Goal: Information Seeking & Learning: Learn about a topic

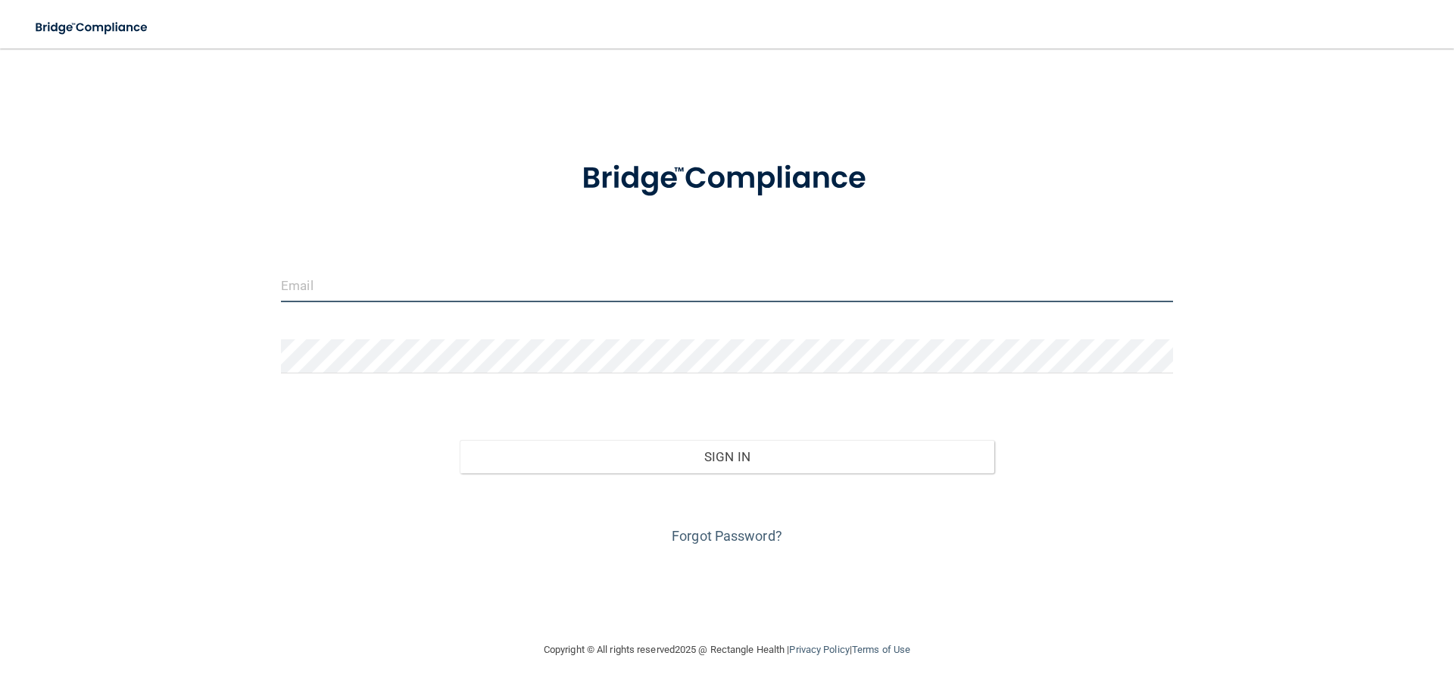
click at [412, 291] on input "email" at bounding box center [727, 285] width 892 height 34
type input "[EMAIL_ADDRESS][DOMAIN_NAME]"
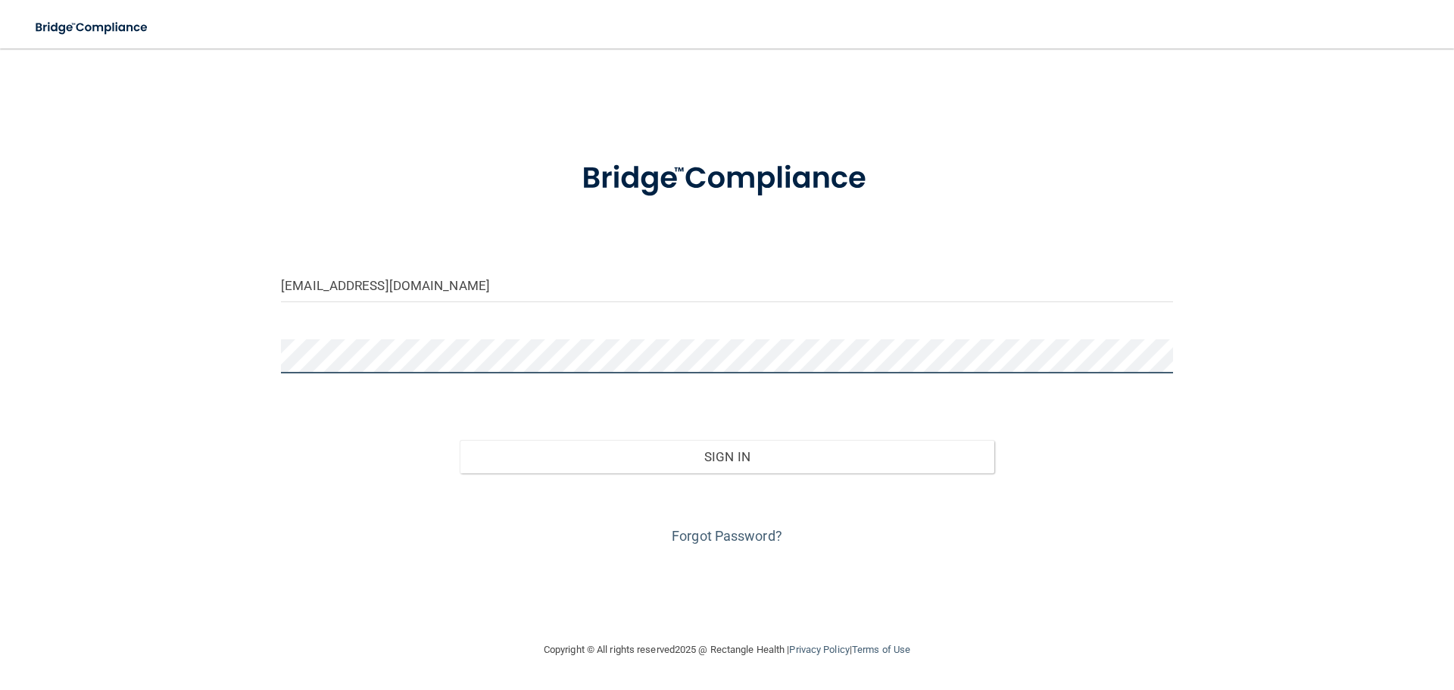
click at [460, 440] on button "Sign In" at bounding box center [728, 456] width 536 height 33
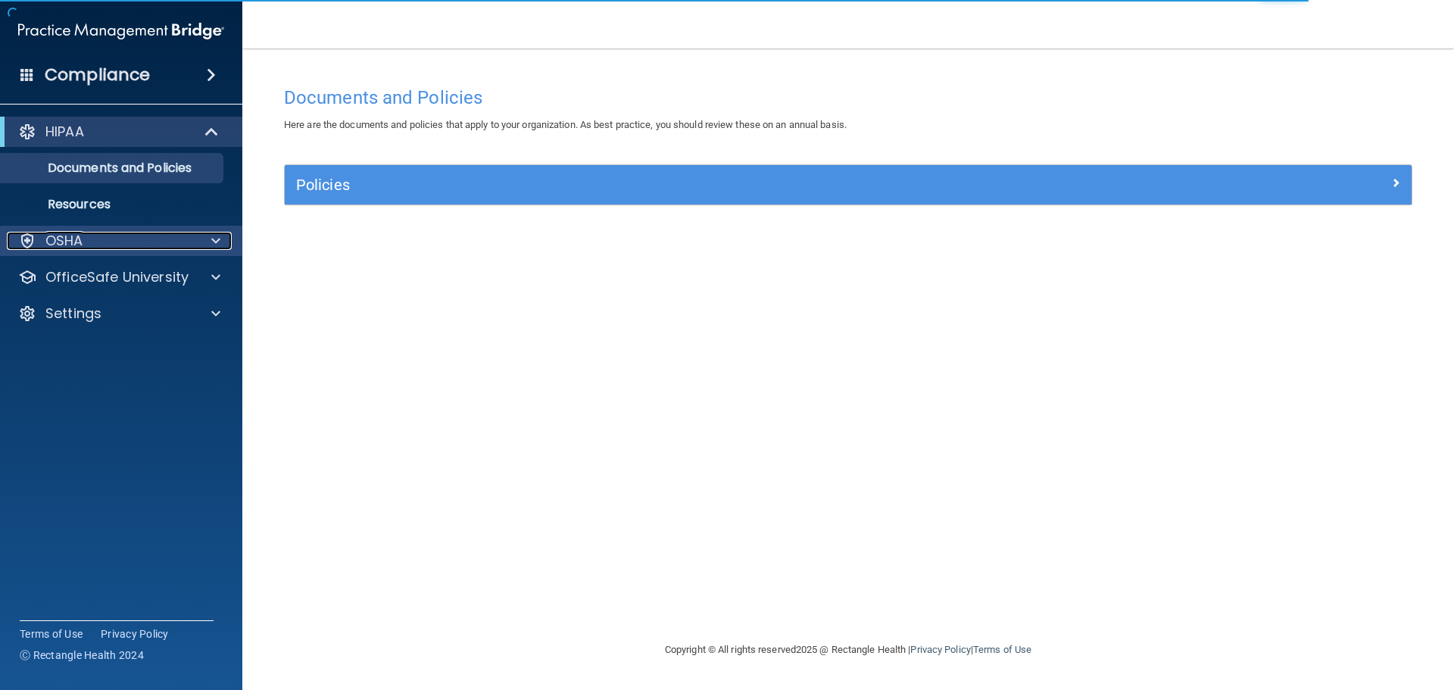
click at [89, 240] on div "OSHA" at bounding box center [101, 241] width 188 height 18
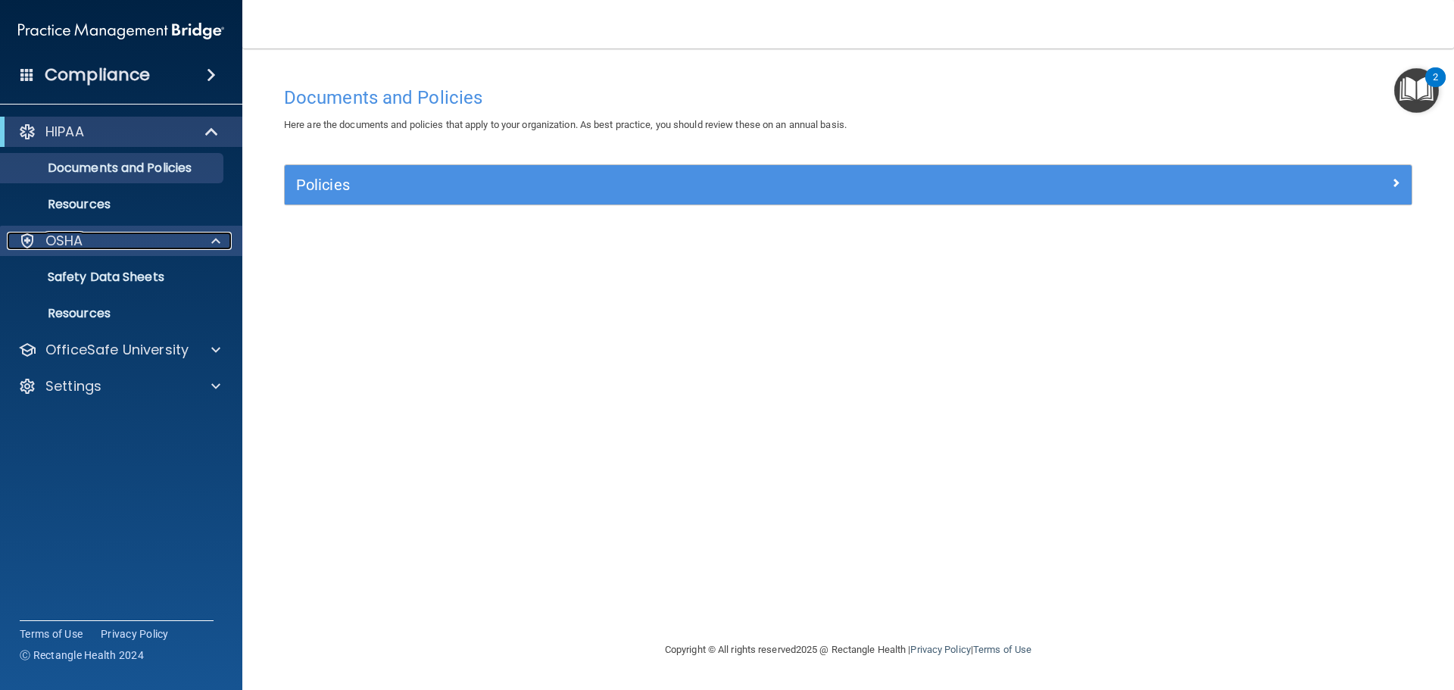
click at [111, 245] on div "OSHA" at bounding box center [101, 241] width 188 height 18
click at [114, 275] on p "Safety Data Sheets" at bounding box center [113, 277] width 207 height 15
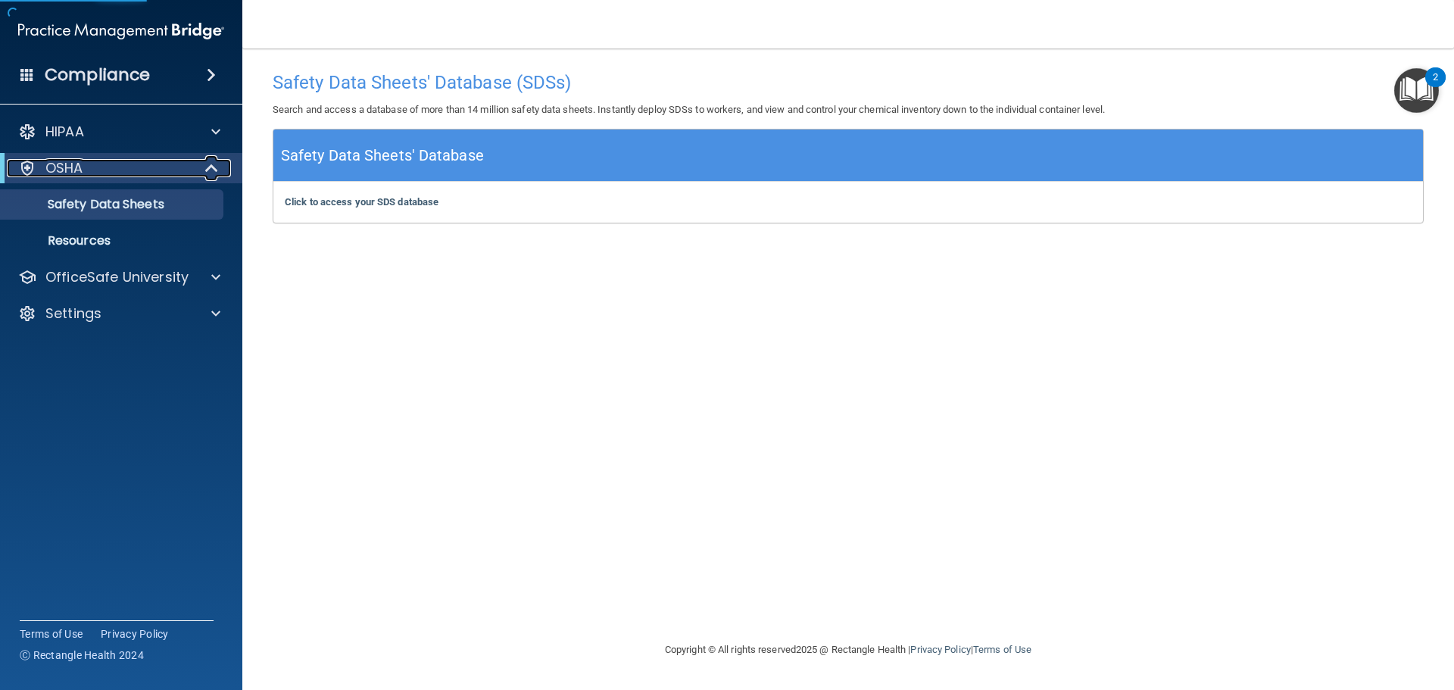
click at [134, 161] on div "OSHA" at bounding box center [100, 168] width 187 height 18
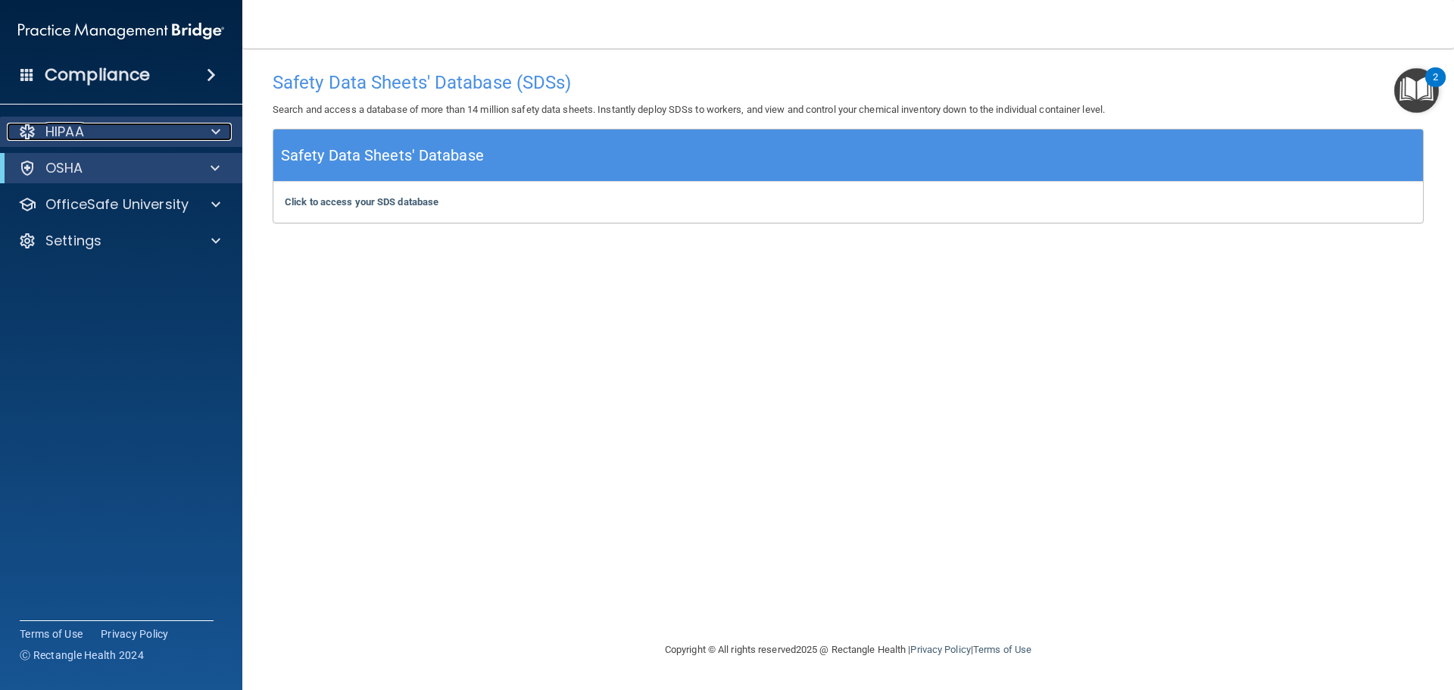
click at [136, 127] on div "HIPAA" at bounding box center [101, 132] width 188 height 18
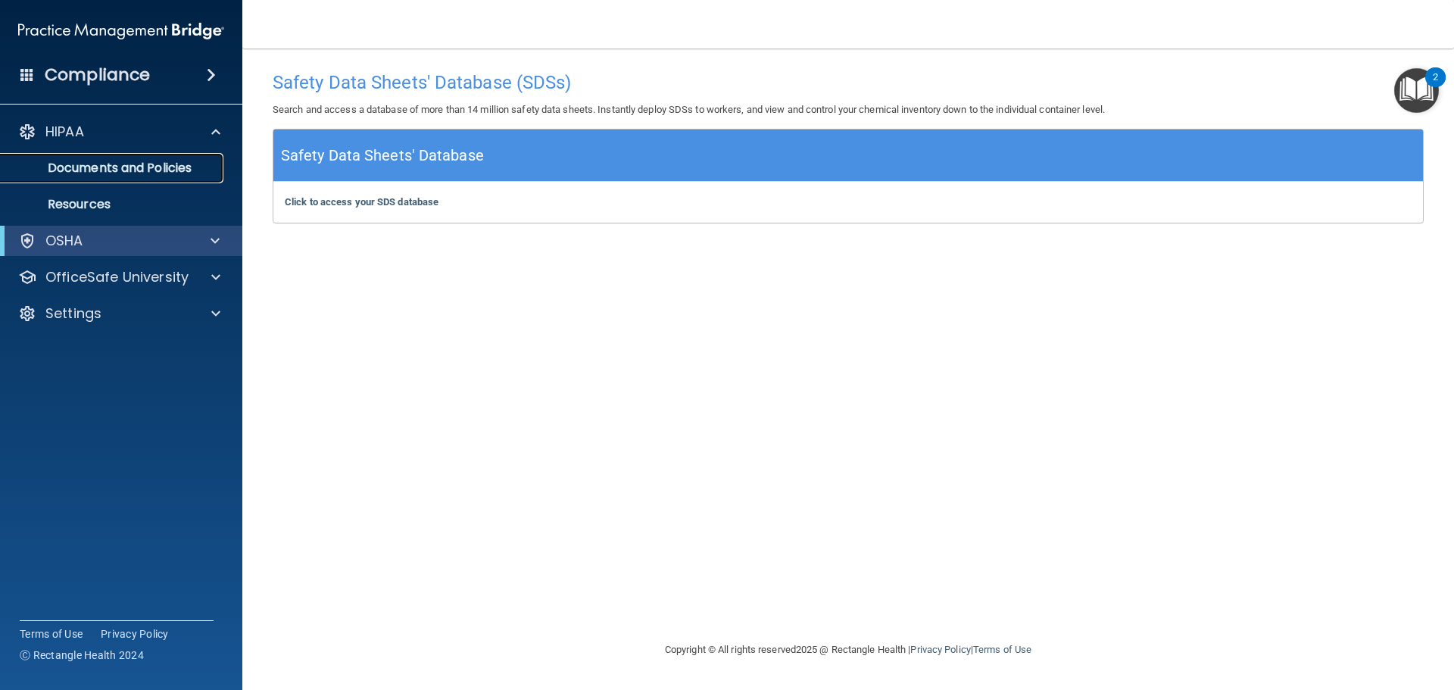
click at [123, 172] on p "Documents and Policies" at bounding box center [113, 168] width 207 height 15
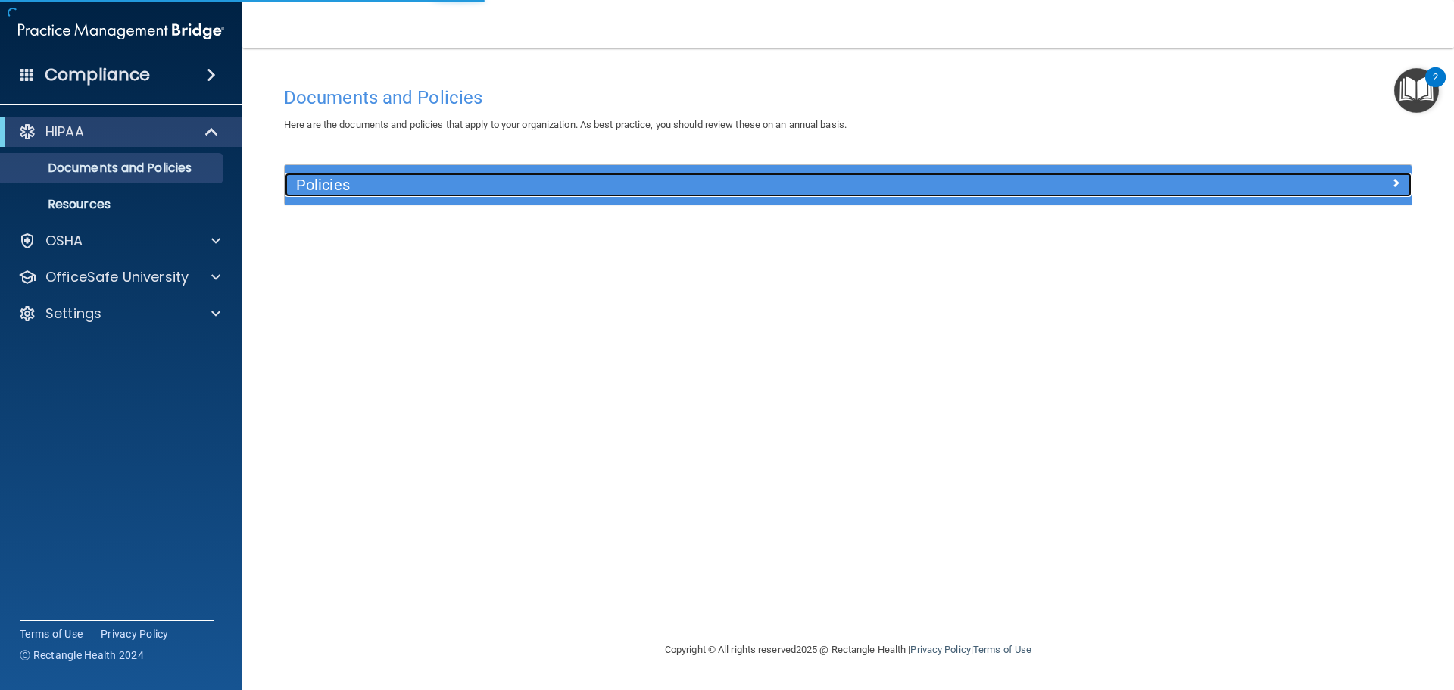
click at [398, 182] on h5 "Policies" at bounding box center [707, 185] width 823 height 17
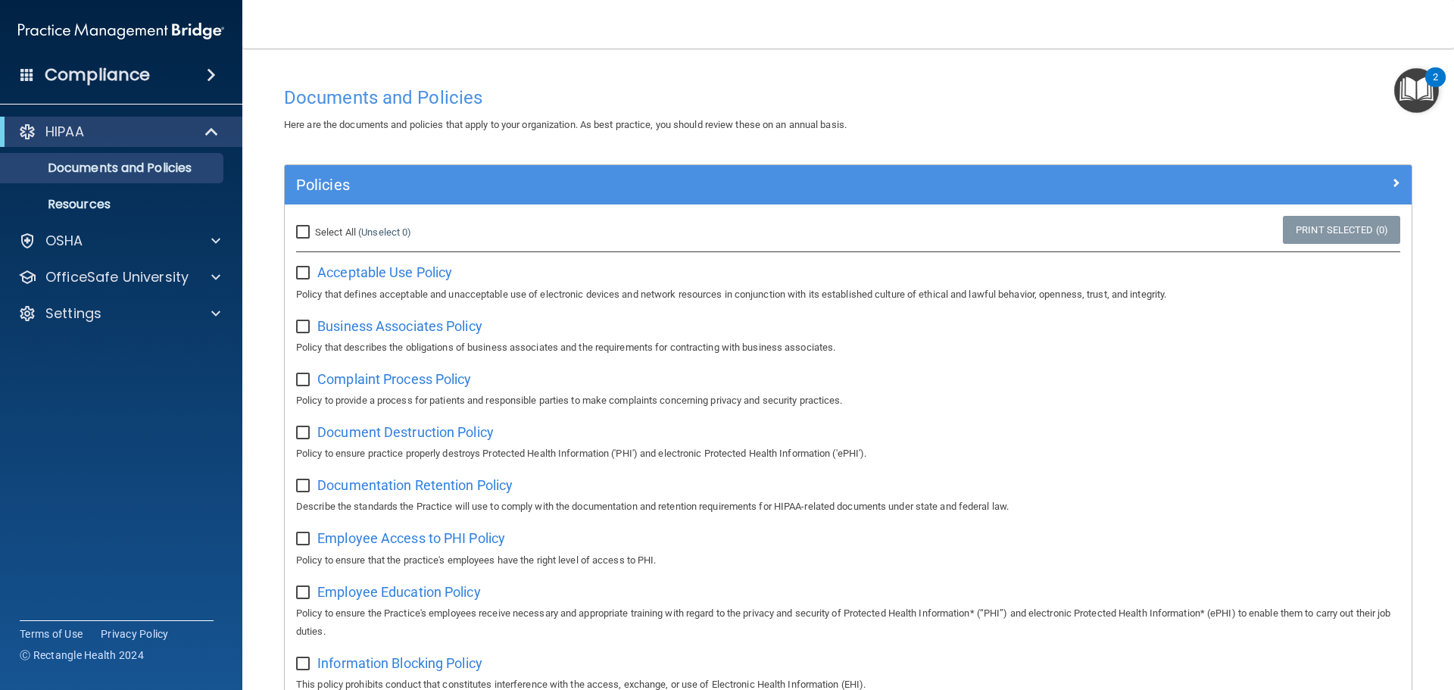
click at [1415, 89] on img "Open Resource Center, 2 new notifications" at bounding box center [1417, 90] width 45 height 45
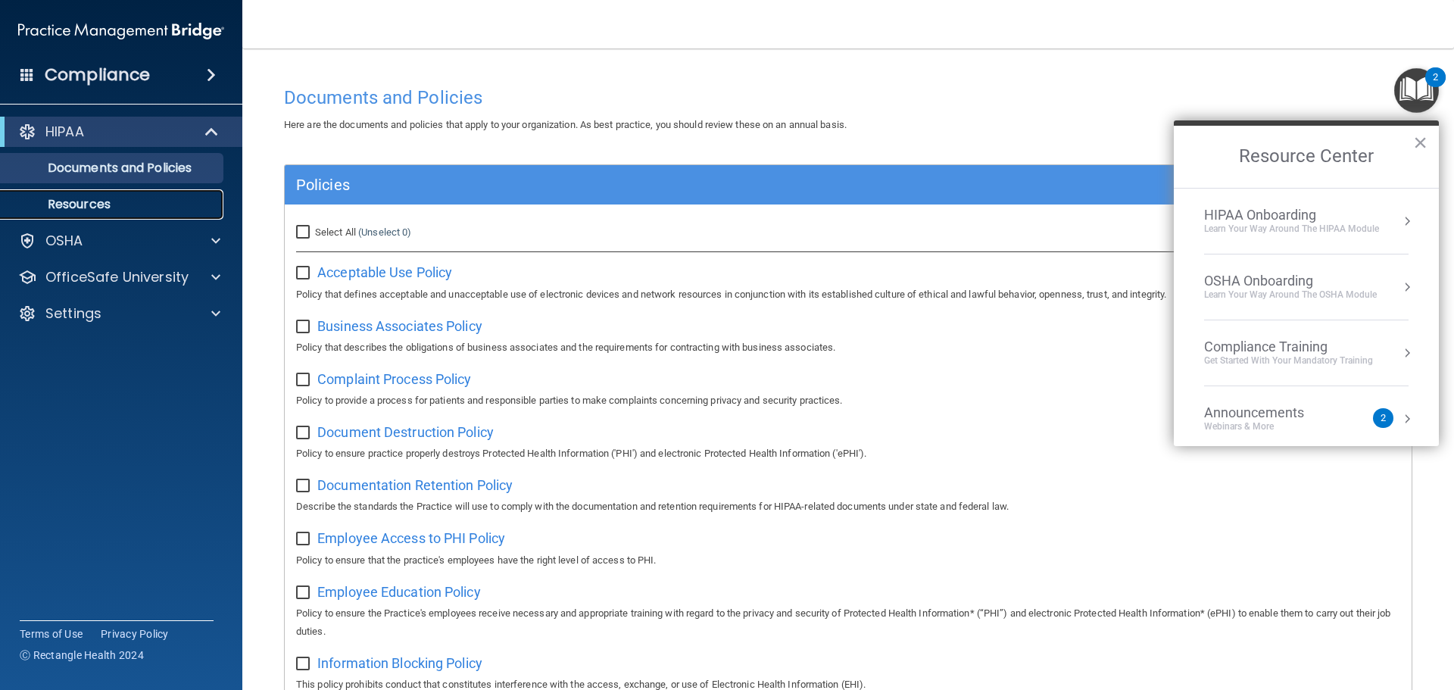
click at [91, 201] on p "Resources" at bounding box center [113, 204] width 207 height 15
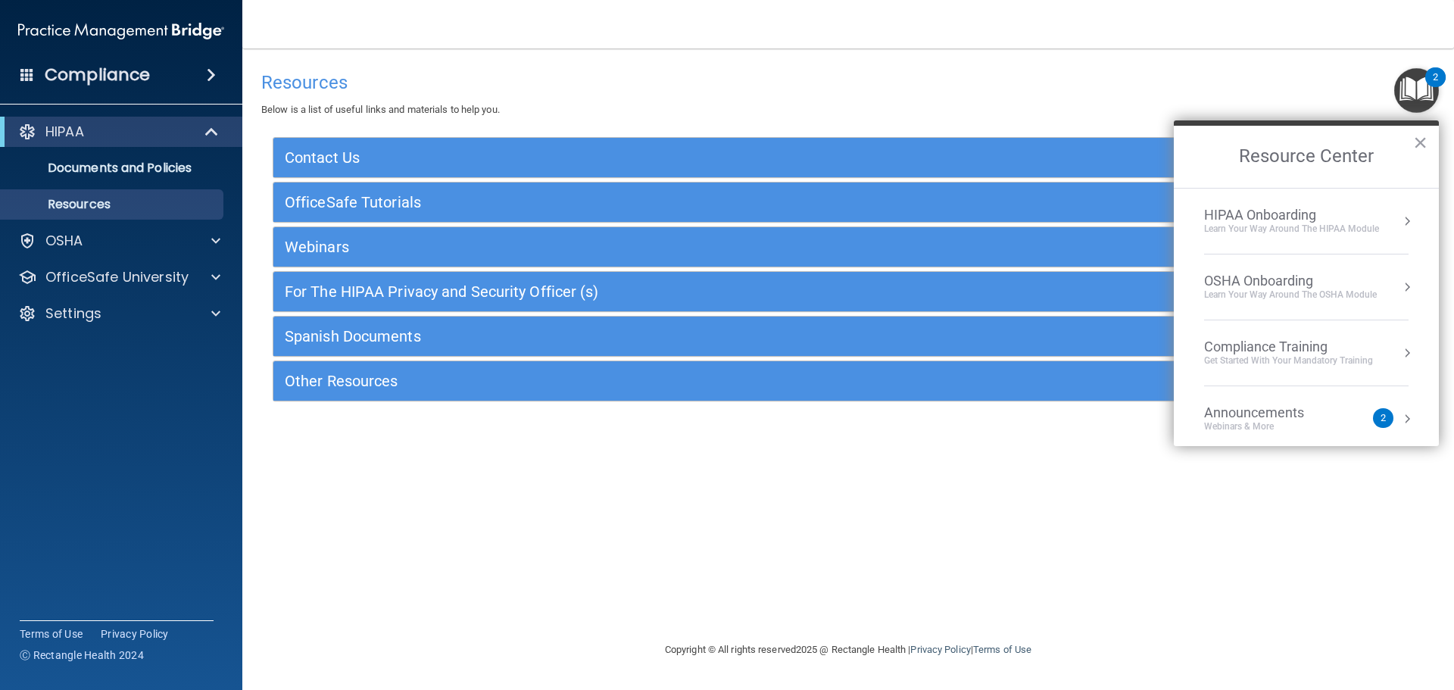
click at [109, 71] on h4 "Compliance" at bounding box center [97, 74] width 105 height 21
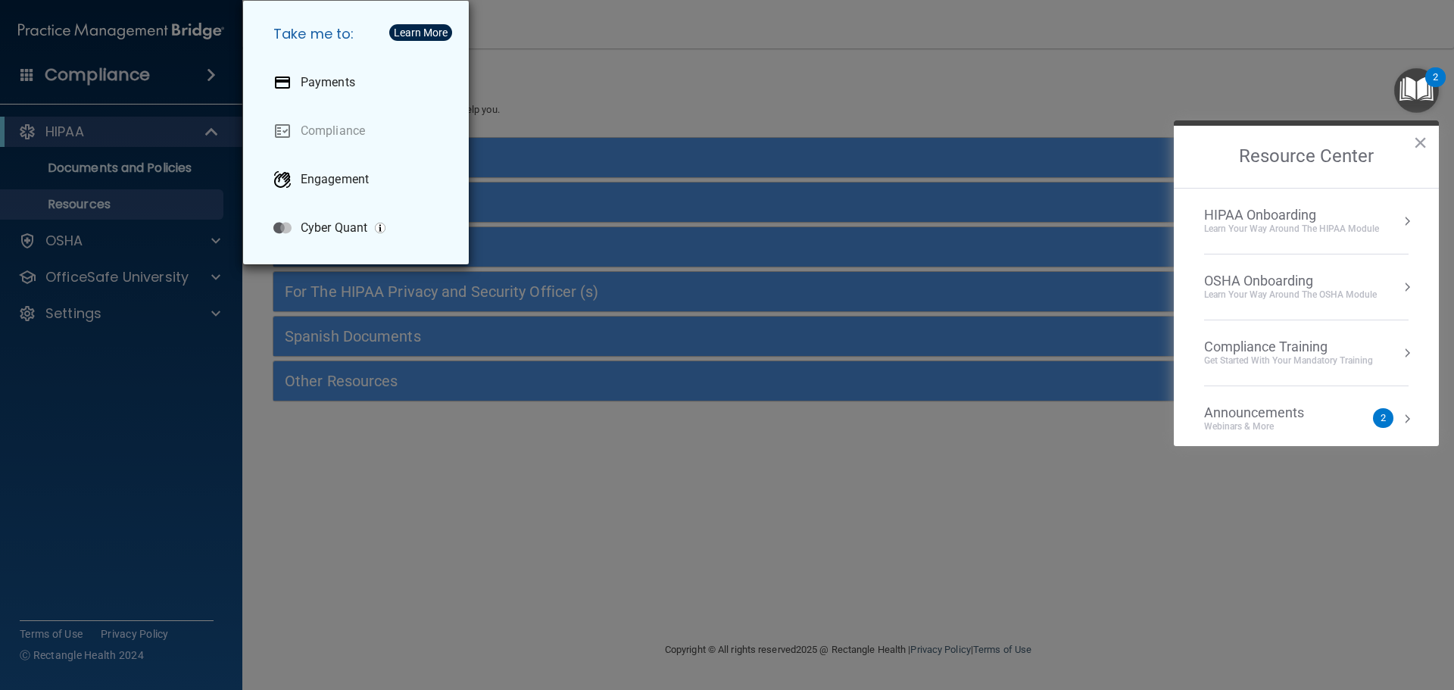
click at [586, 83] on div "Take me to: Payments Compliance Engagement Cyber Quant" at bounding box center [727, 345] width 1454 height 690
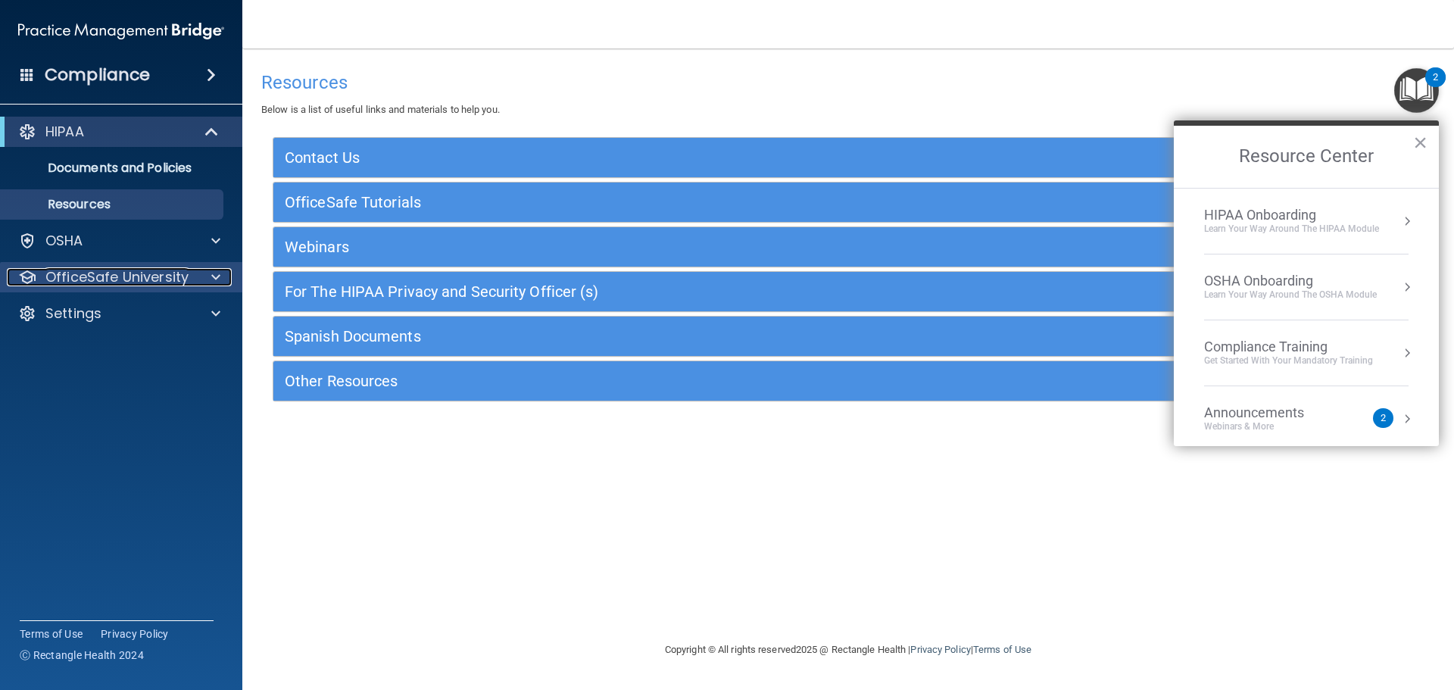
click at [108, 276] on p "OfficeSafe University" at bounding box center [116, 277] width 143 height 18
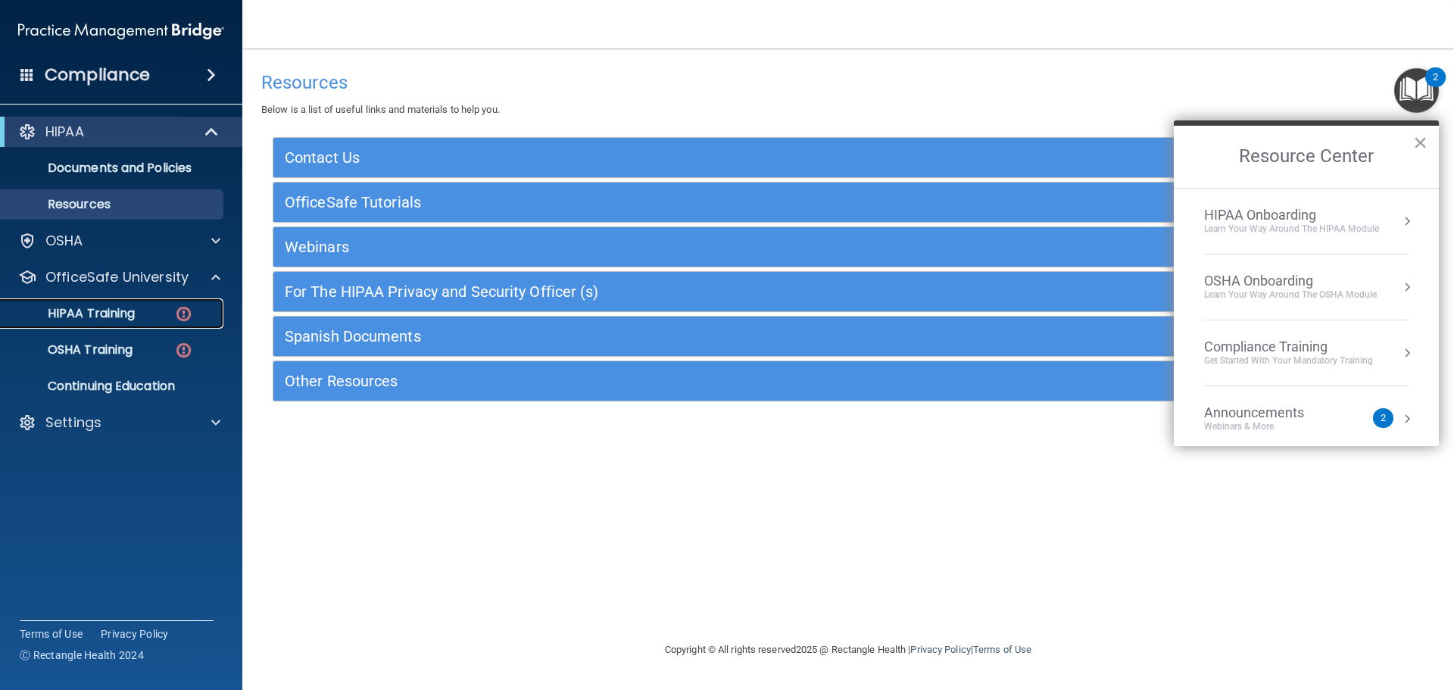
click at [105, 314] on p "HIPAA Training" at bounding box center [72, 313] width 125 height 15
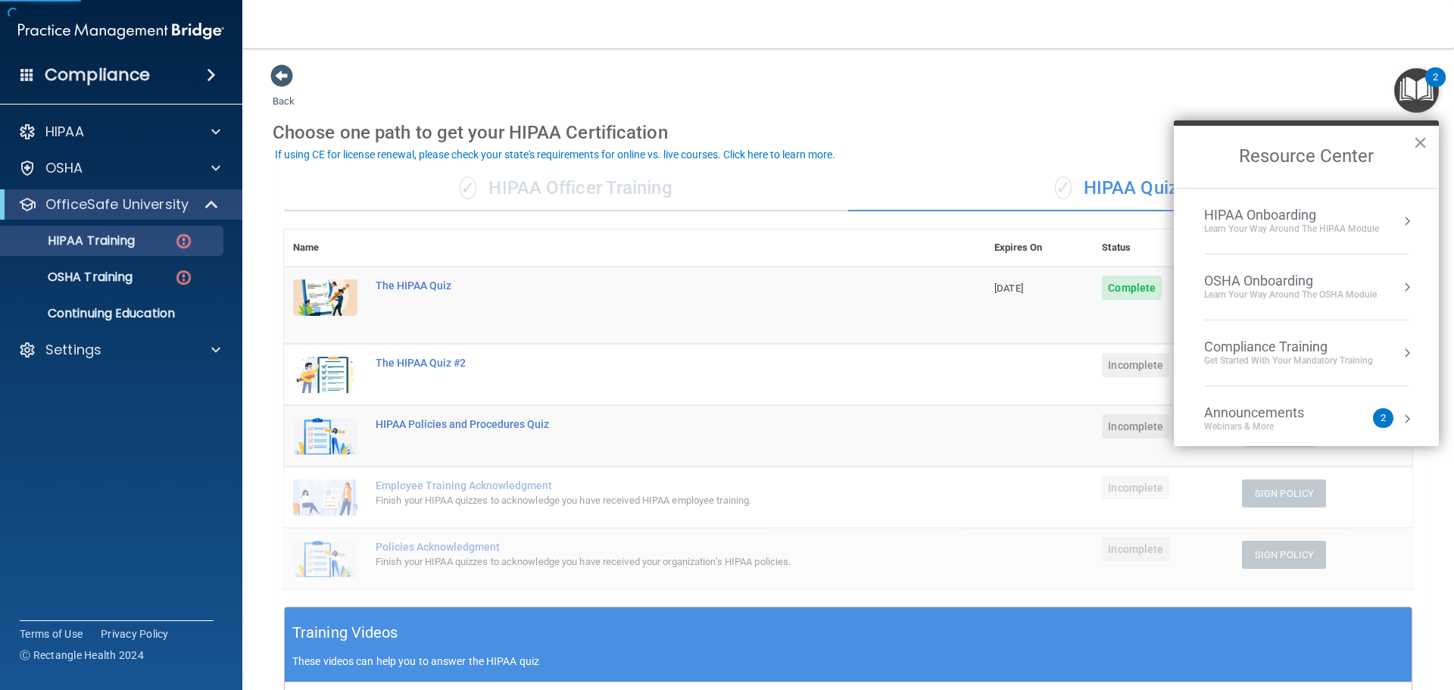
click at [1423, 139] on button "×" at bounding box center [1421, 142] width 14 height 24
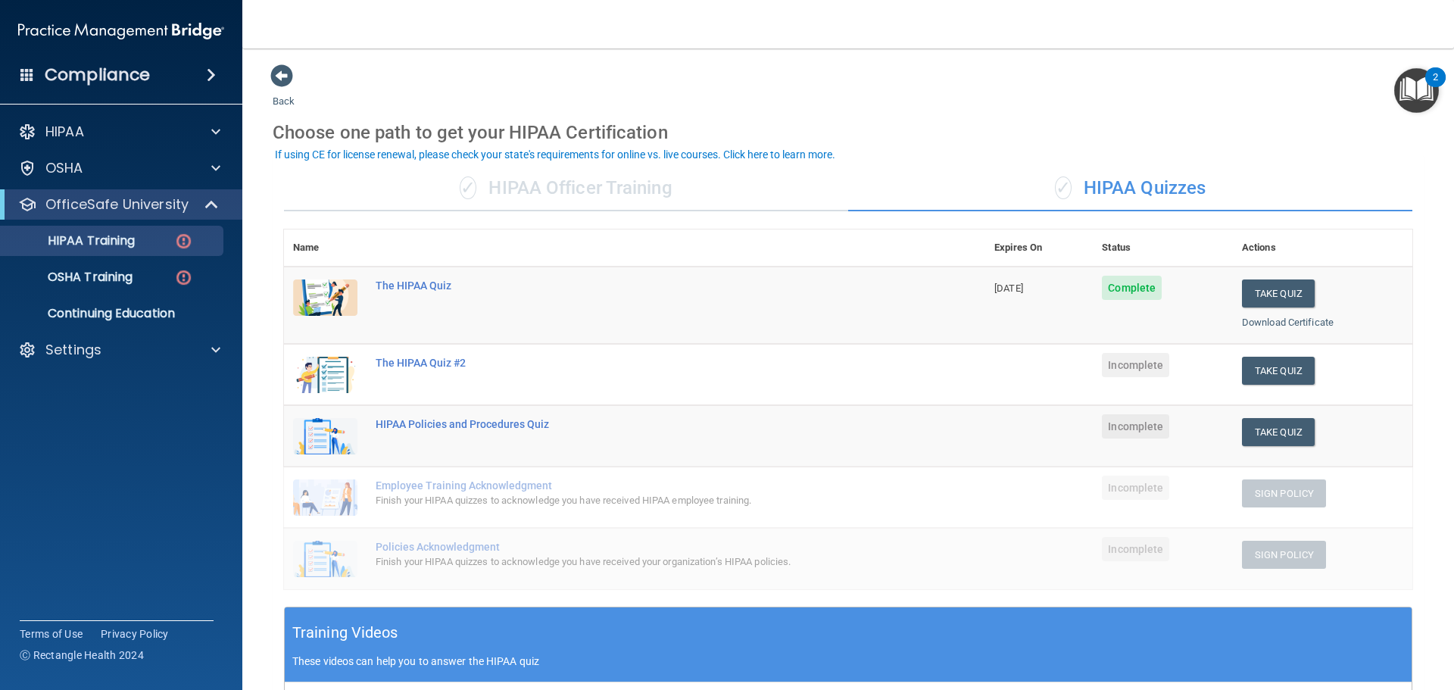
click at [604, 189] on div "✓ HIPAA Officer Training" at bounding box center [566, 188] width 564 height 45
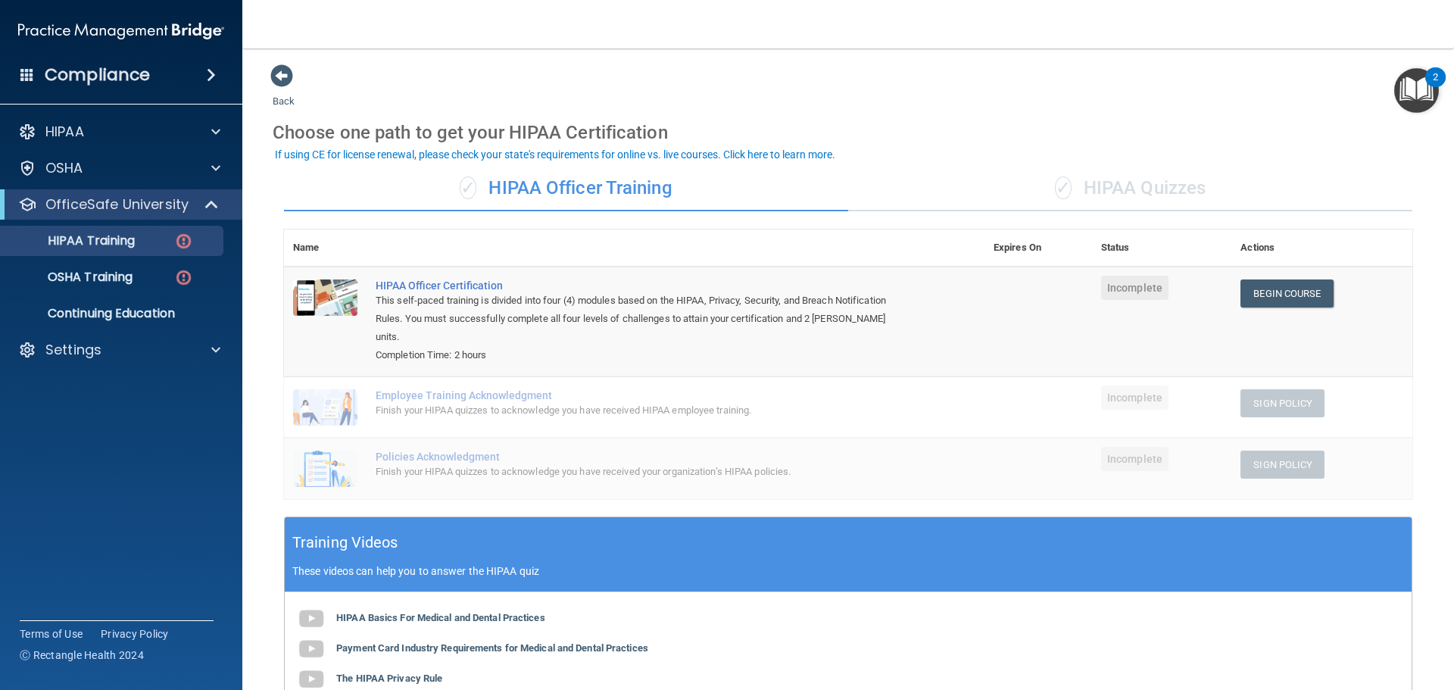
click at [520, 346] on div "Completion Time: 2 hours" at bounding box center [642, 355] width 533 height 18
click at [516, 303] on div "This self-paced training is divided into four (4) modules based on the HIPAA, P…" at bounding box center [642, 319] width 533 height 55
click at [409, 297] on div "This self-paced training is divided into four (4) modules based on the HIPAA, P…" at bounding box center [642, 319] width 533 height 55
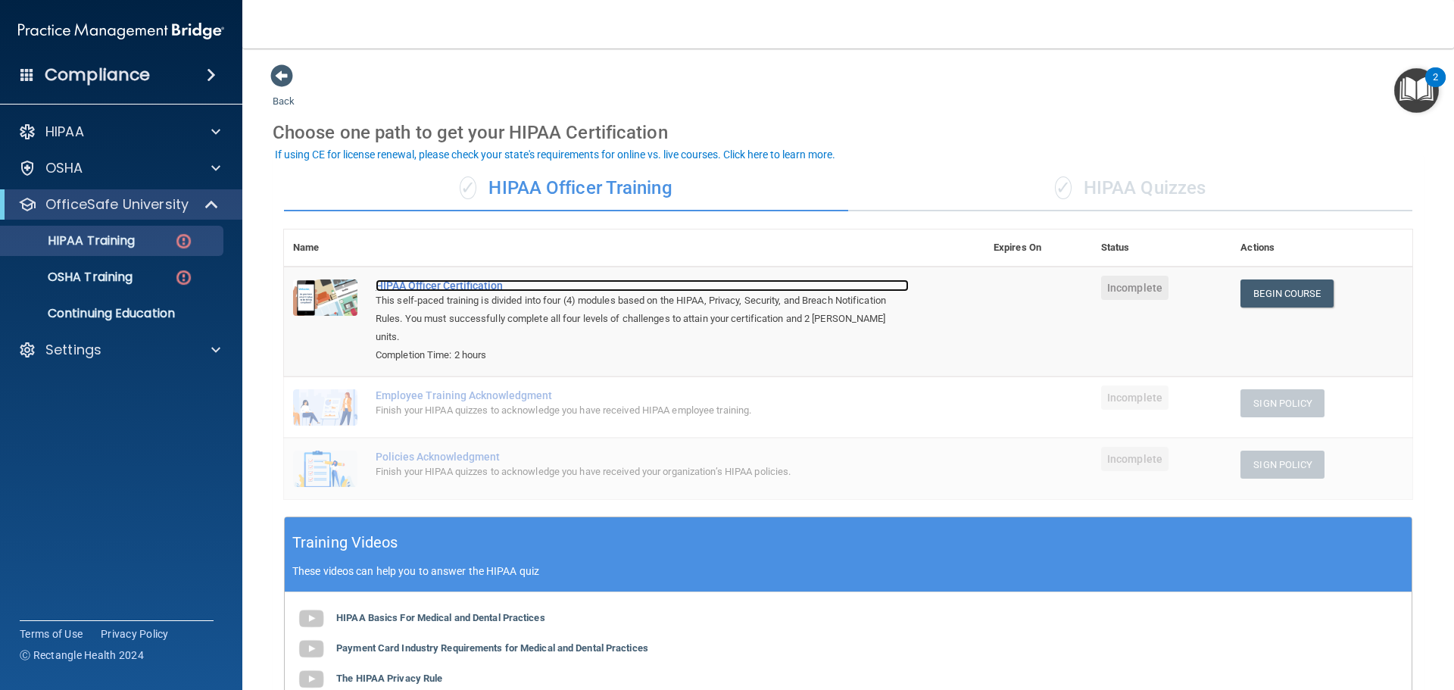
click at [415, 287] on div "HIPAA Officer Certification" at bounding box center [642, 286] width 533 height 12
